Goal: Find specific page/section

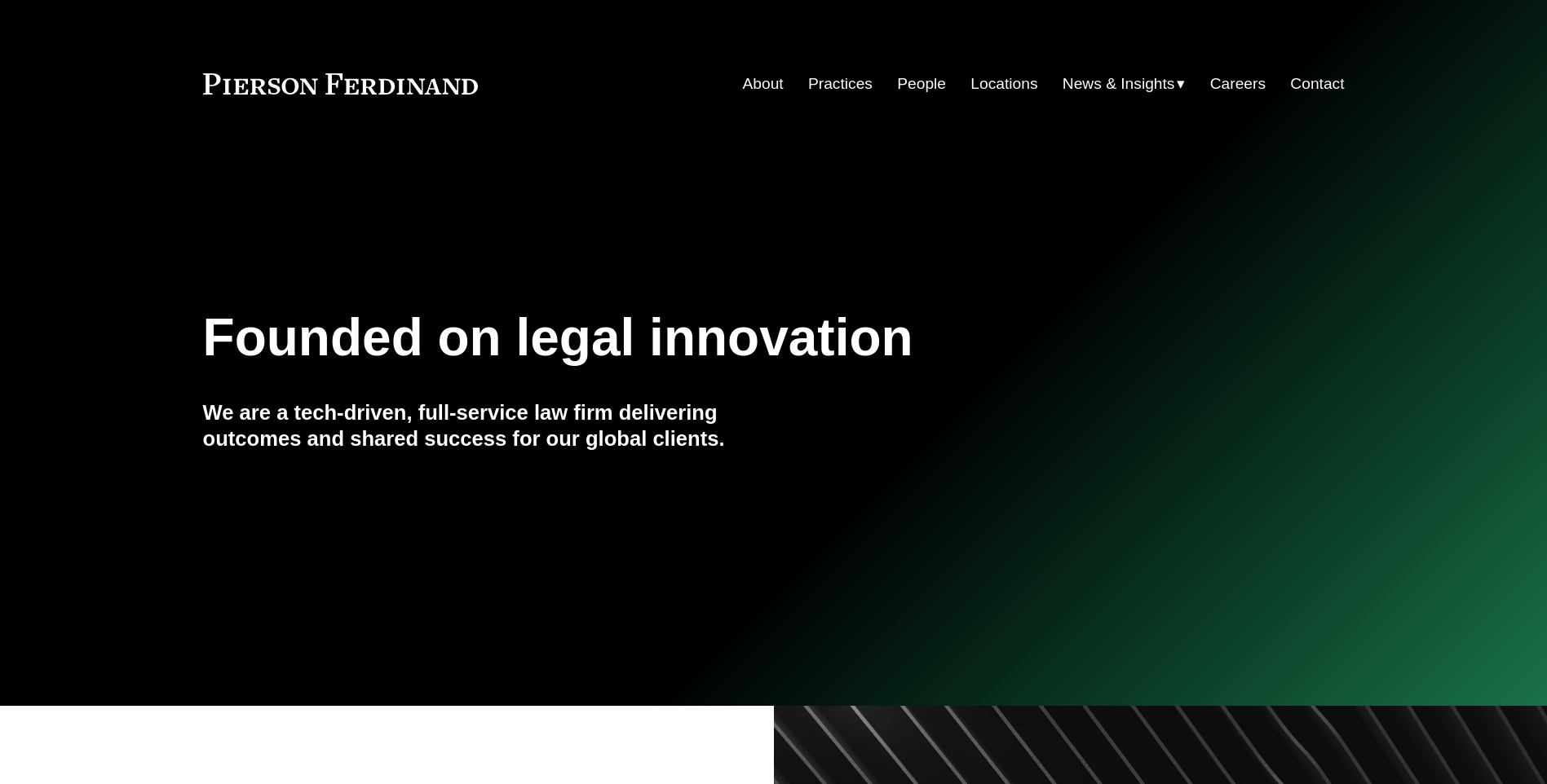
click at [989, 76] on link "Locations" at bounding box center [1004, 84] width 67 height 31
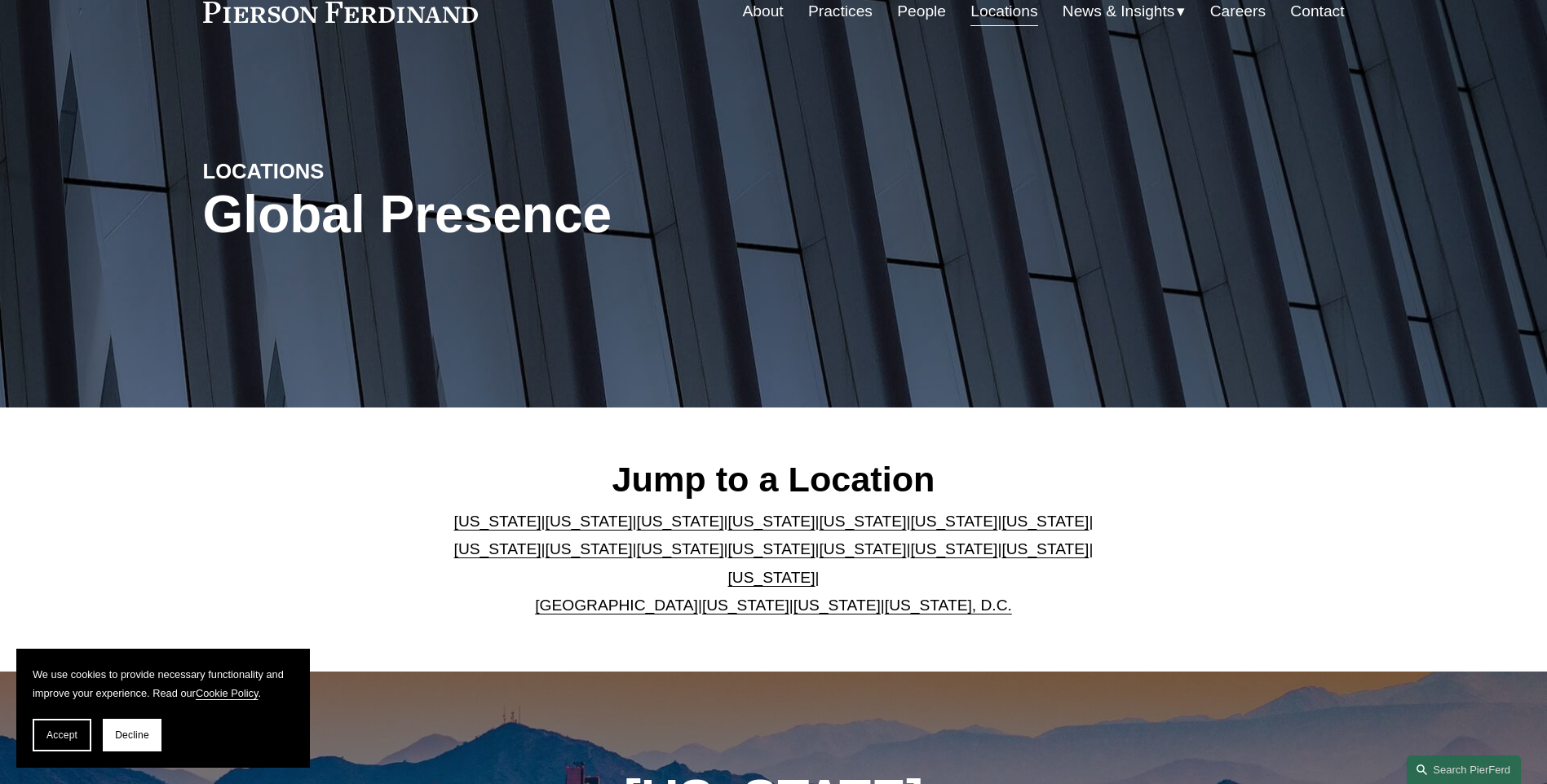
scroll to position [82, 0]
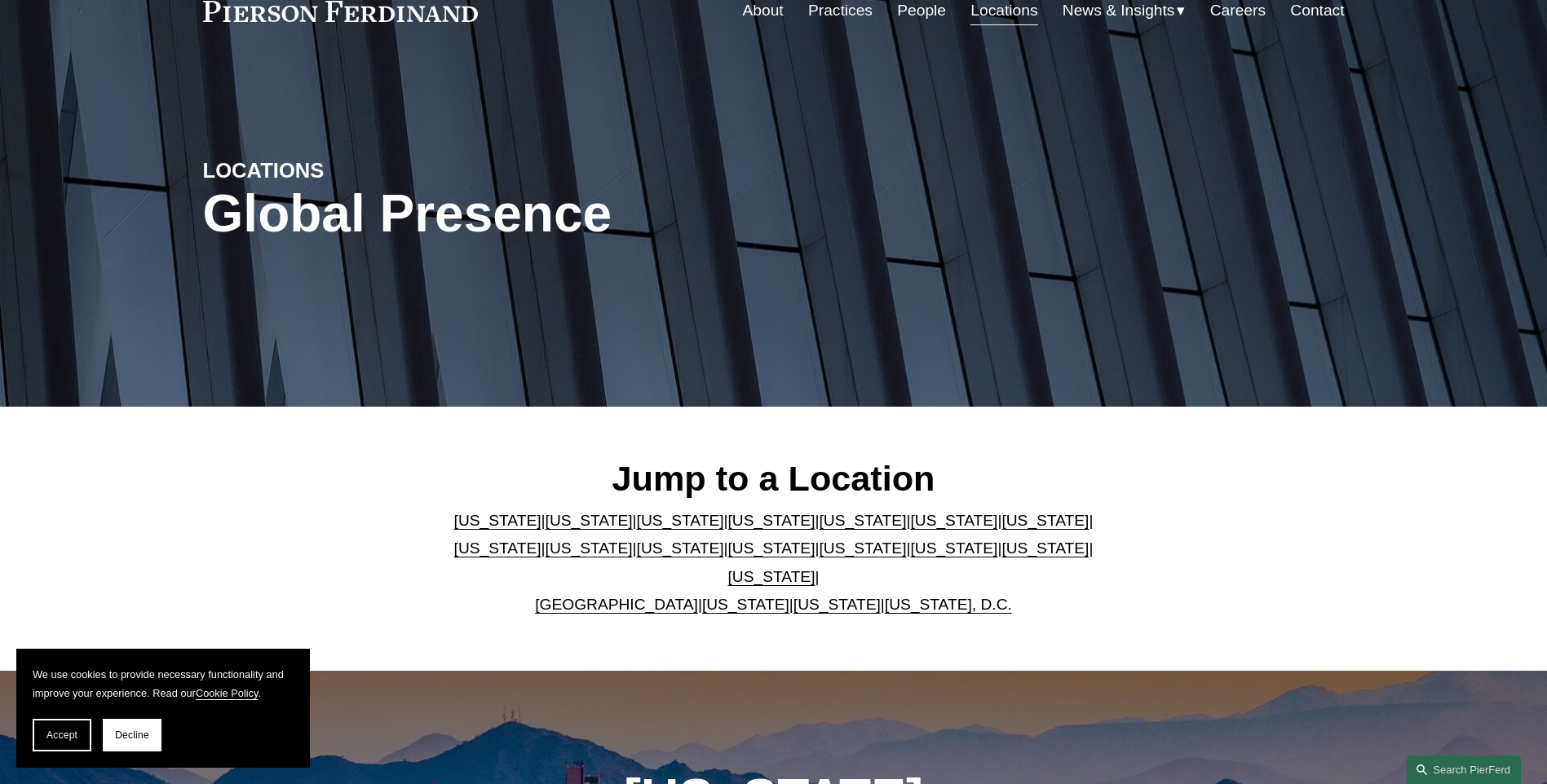
click at [816, 579] on p "Arizona | California | Colorado | Delaware | Florida | Georgia | Illinois | Mas…" at bounding box center [773, 563] width 666 height 112
click at [807, 596] on link "[US_STATE]" at bounding box center [837, 605] width 87 height 17
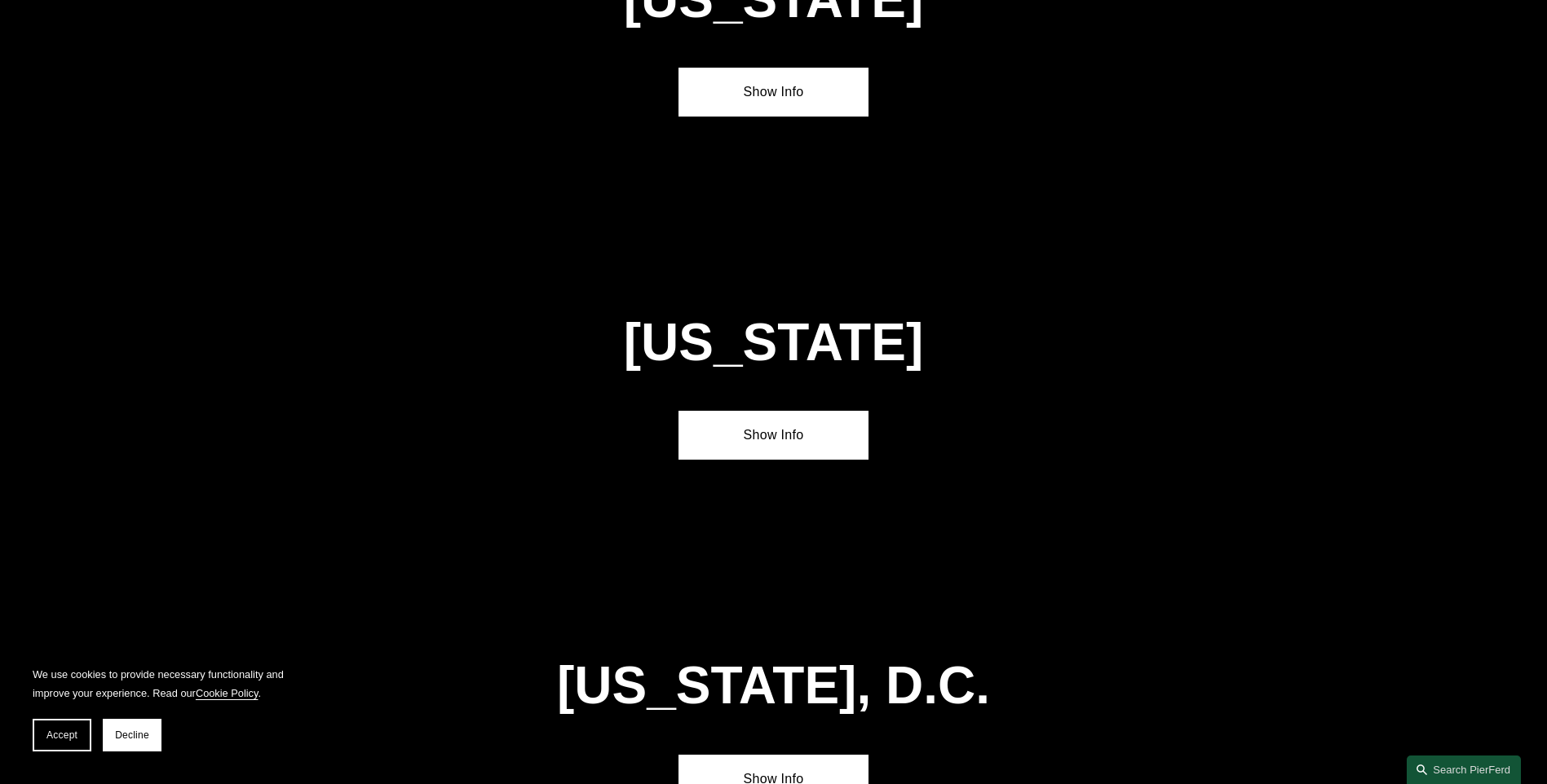
scroll to position [6587, 0]
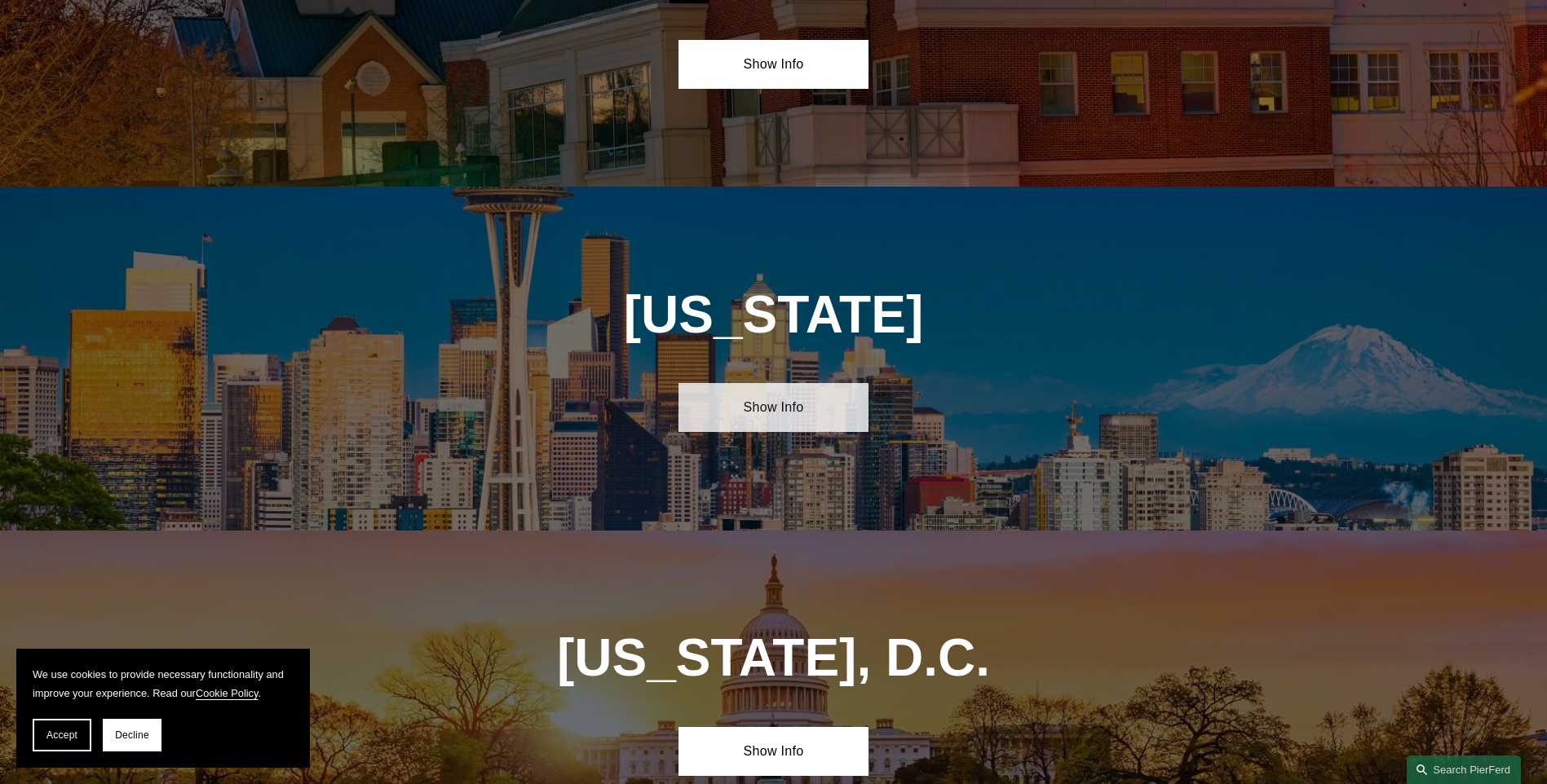
click at [730, 383] on link "Show Info" at bounding box center [773, 407] width 190 height 49
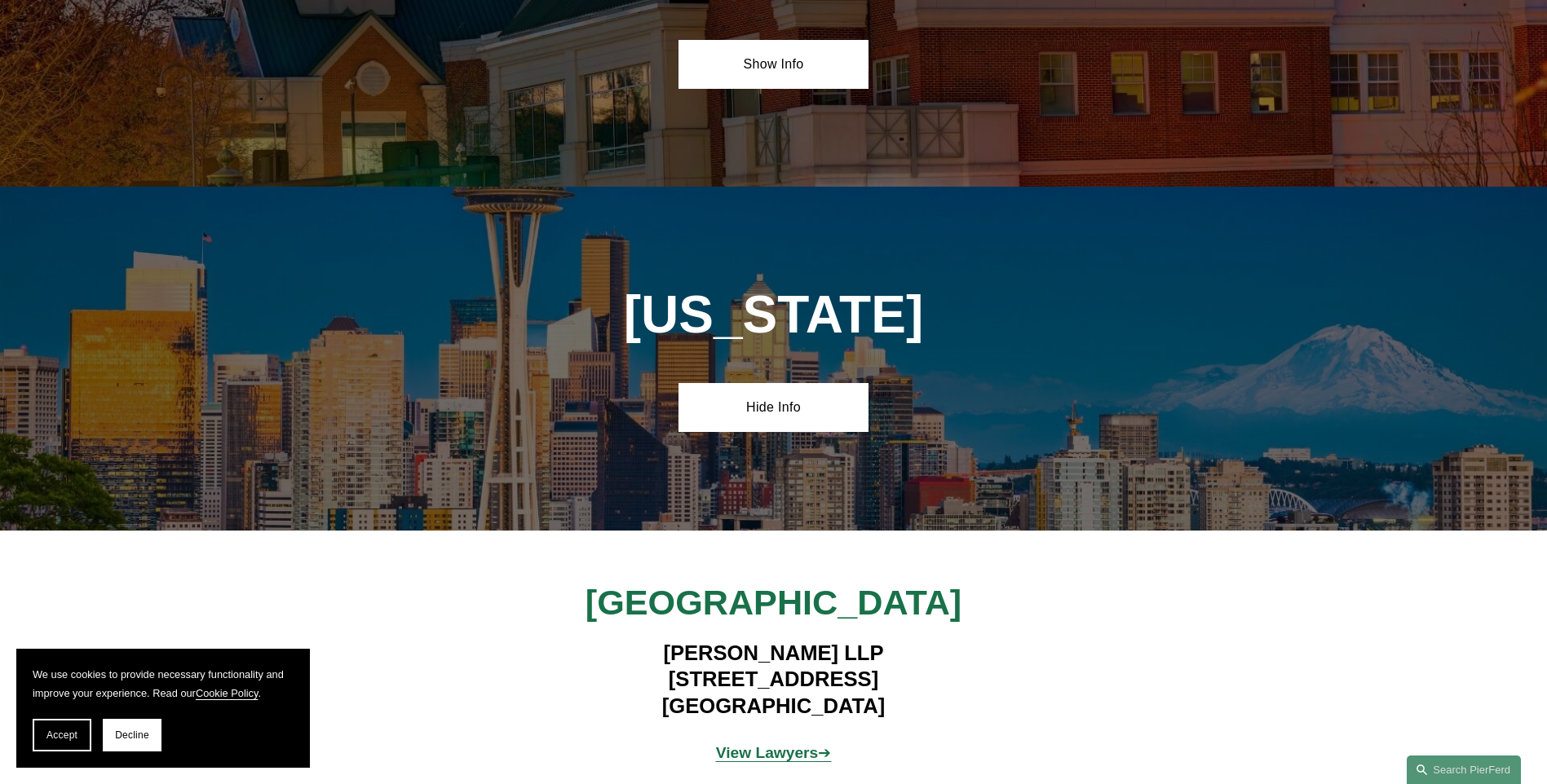
click at [795, 744] on strong "View Lawyers" at bounding box center [768, 753] width 103 height 17
